Goal: Transaction & Acquisition: Download file/media

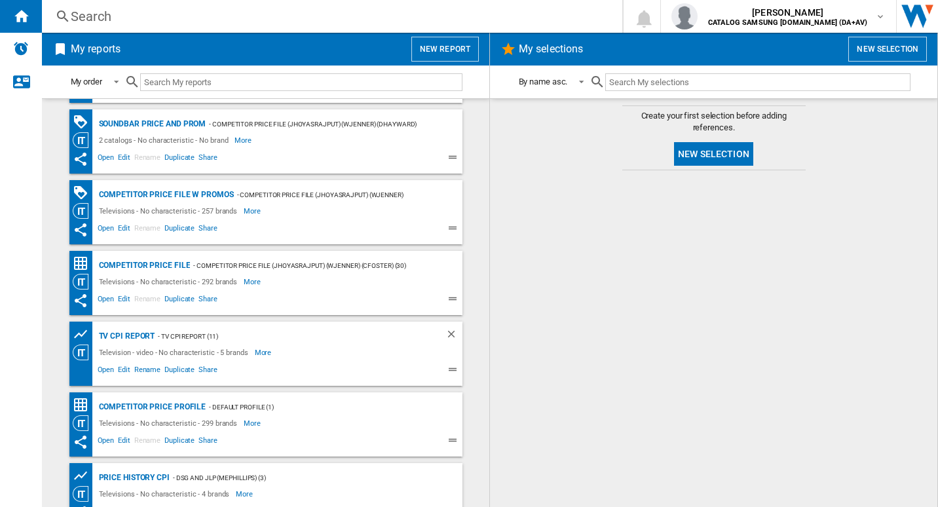
scroll to position [37, 0]
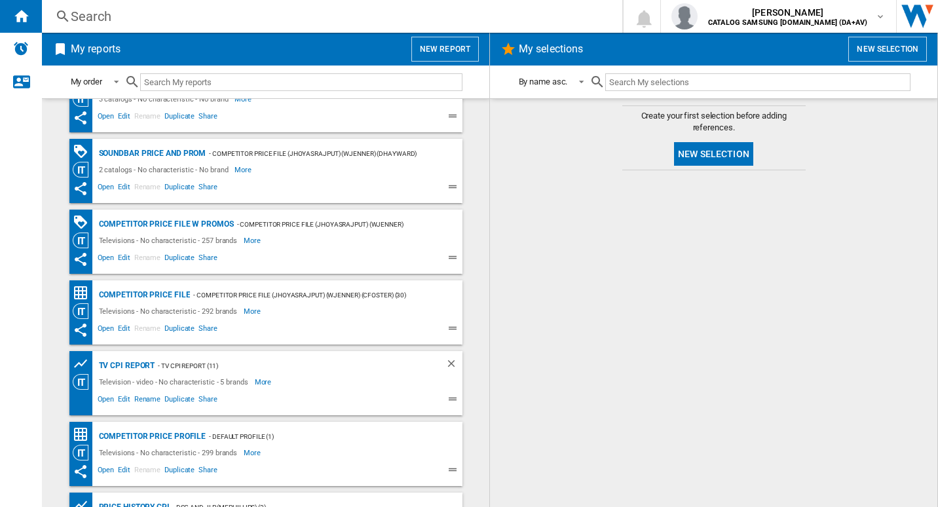
click at [523, 379] on div at bounding box center [713, 338] width 421 height 323
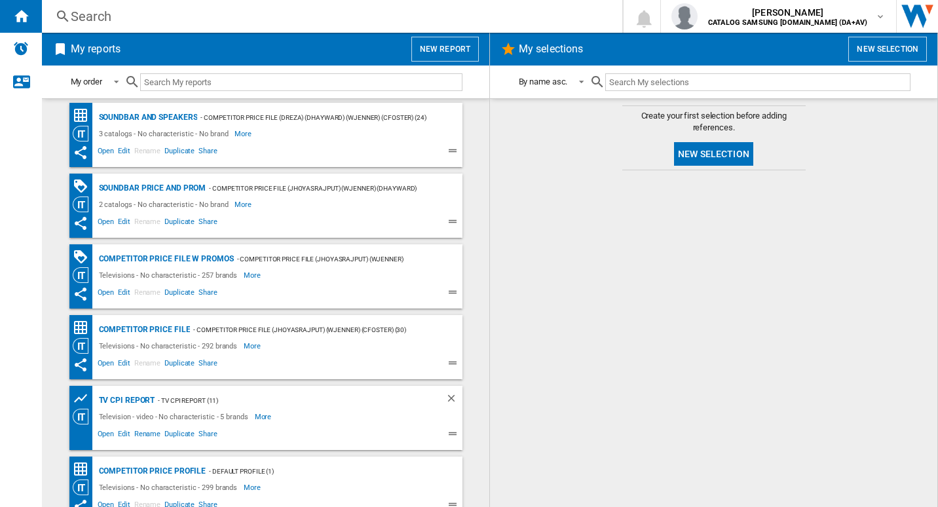
scroll to position [0, 0]
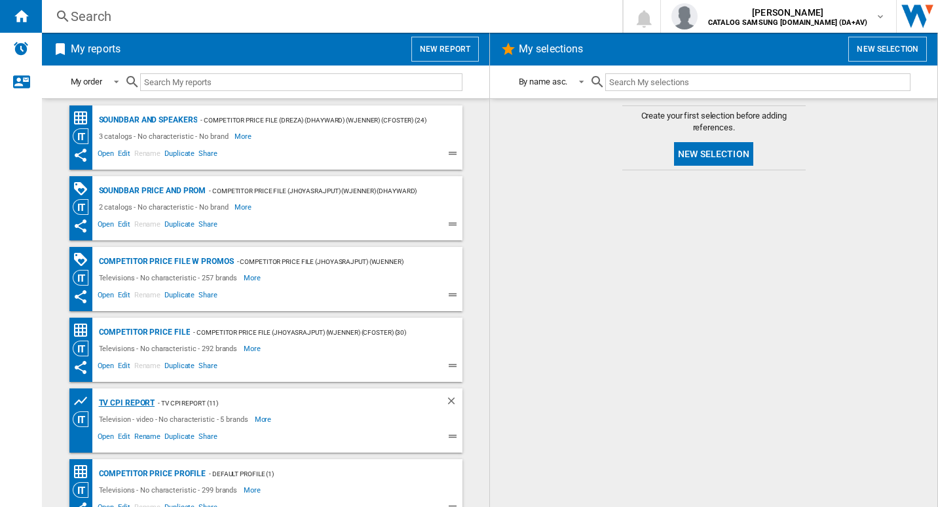
click at [128, 404] on div "TV CPI Report" at bounding box center [126, 403] width 60 height 16
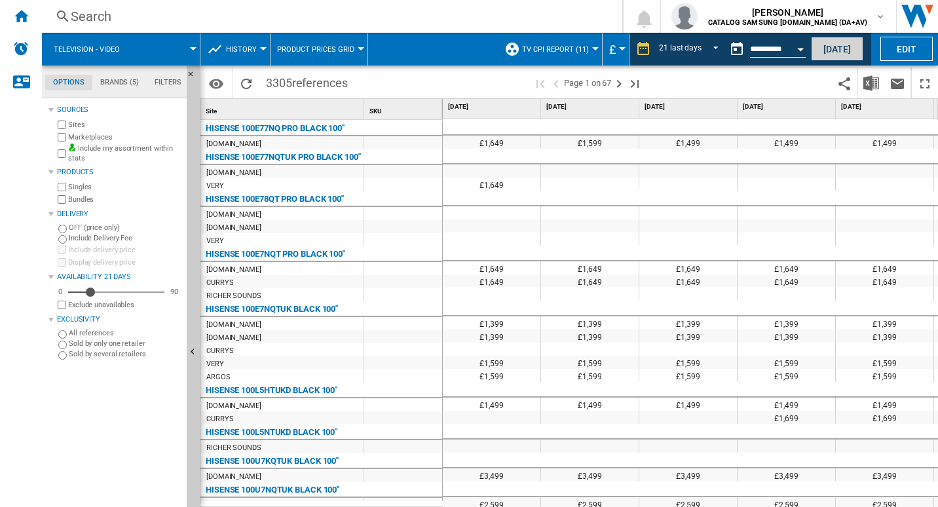
click at [821, 58] on button "[DATE]" at bounding box center [837, 49] width 52 height 24
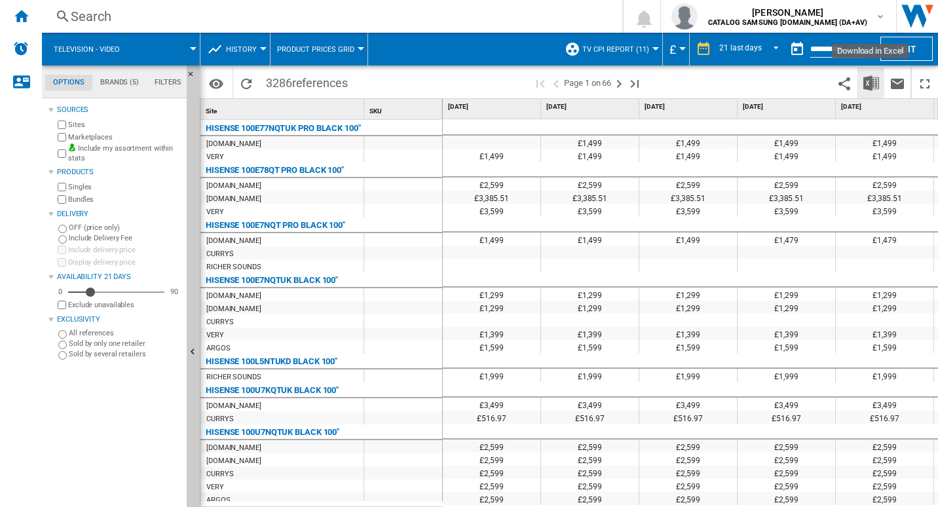
click at [868, 81] on img "Download in Excel" at bounding box center [871, 83] width 16 height 16
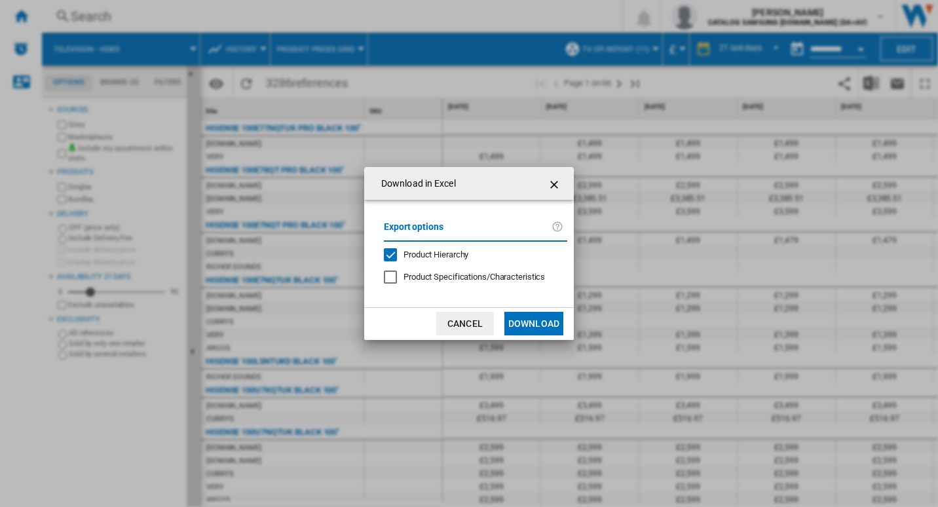
click at [547, 323] on button "Download" at bounding box center [533, 324] width 59 height 24
